Goal: Find specific page/section: Find specific page/section

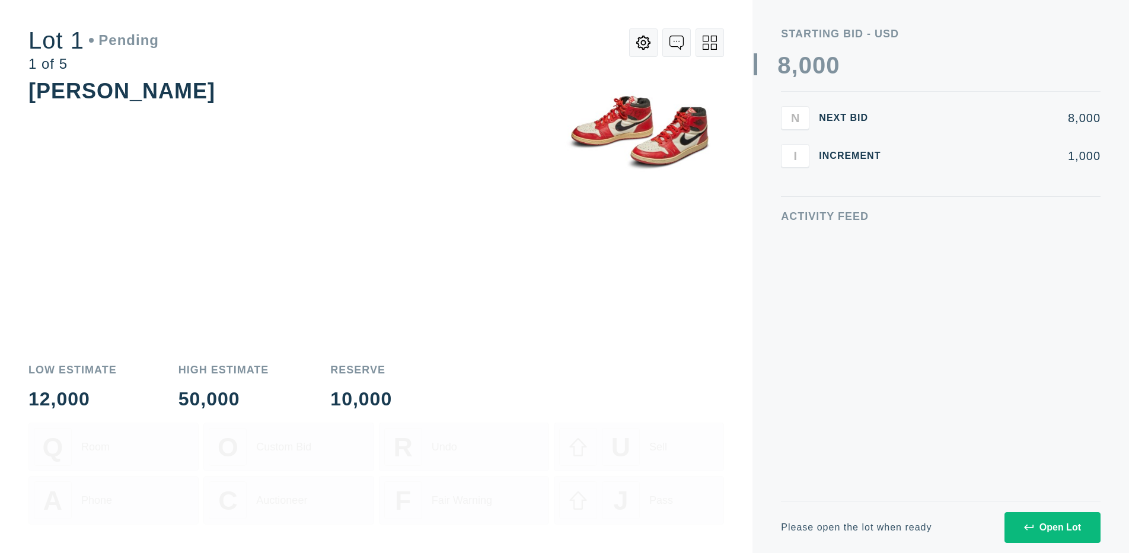
click at [1052, 527] on div "Open Lot" at bounding box center [1052, 527] width 57 height 11
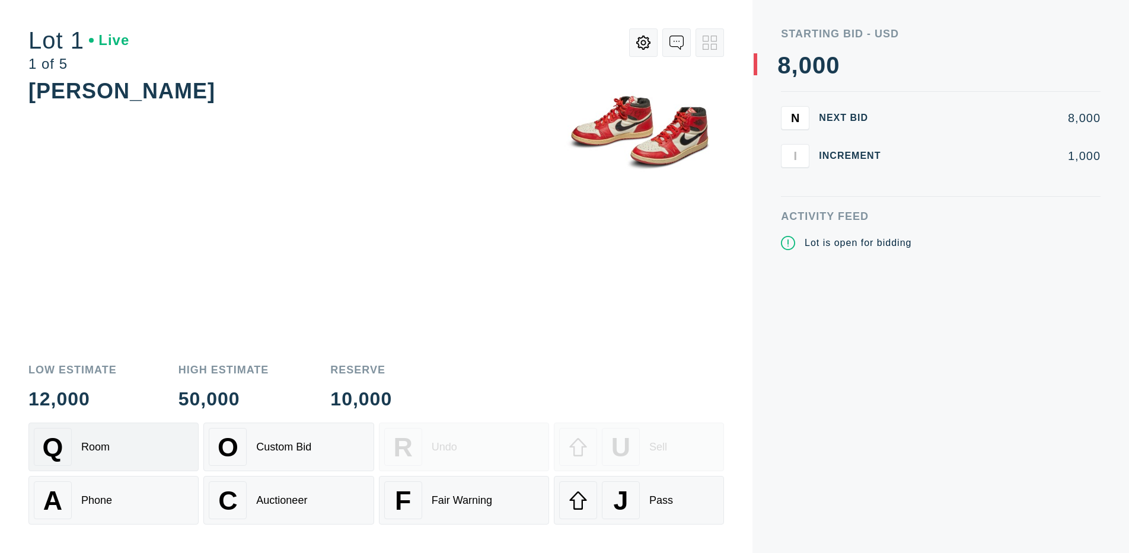
click at [113, 447] on div "Q Room" at bounding box center [113, 447] width 159 height 38
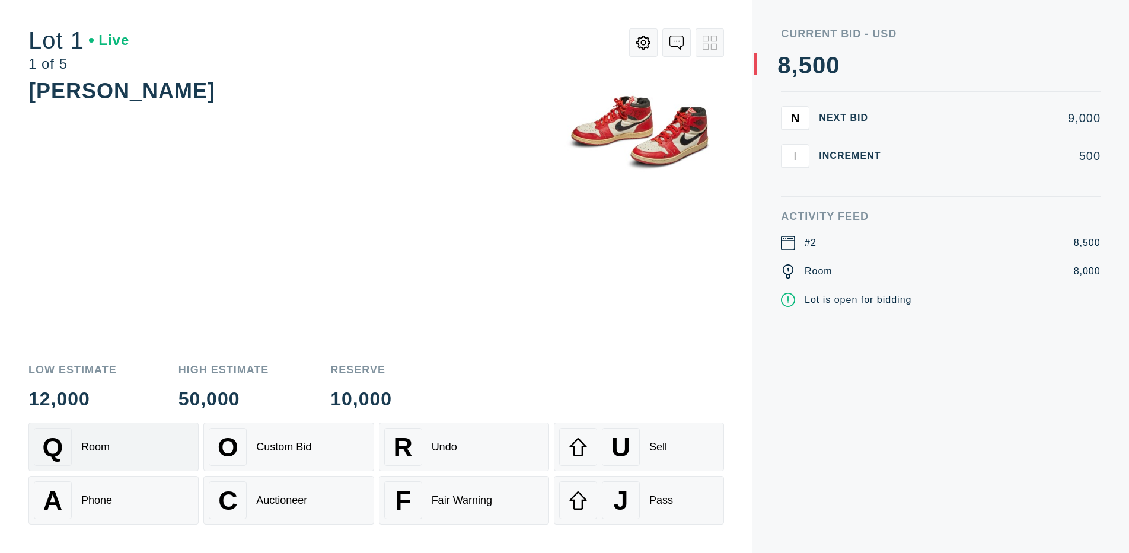
click at [113, 447] on div "Q Room" at bounding box center [113, 447] width 159 height 38
